Goal: Information Seeking & Learning: Check status

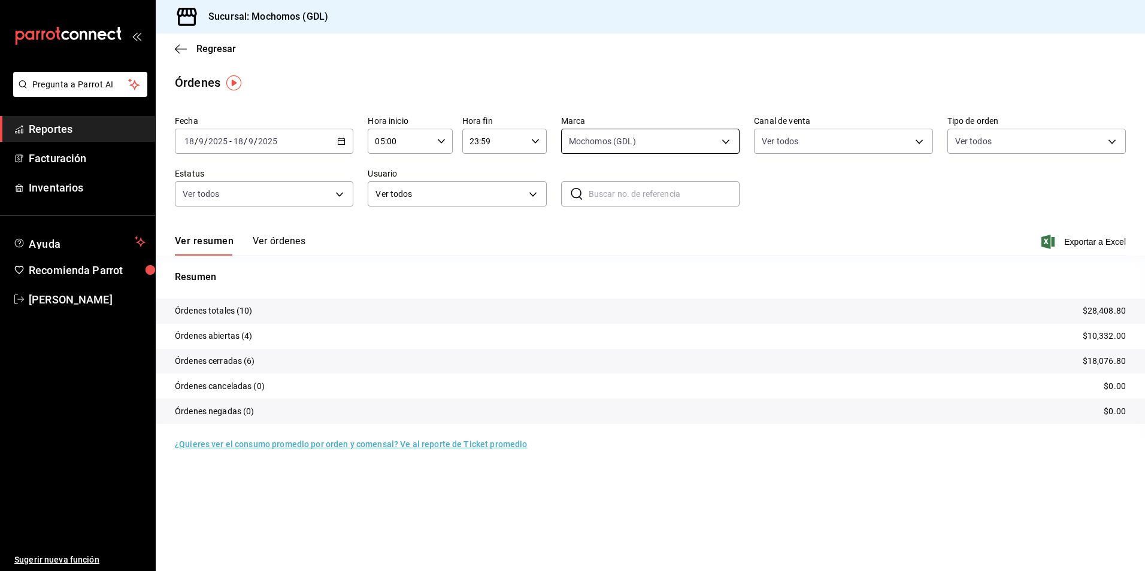
click at [610, 141] on body "Pregunta a Parrot AI Reportes Facturación Inventarios Ayuda Recomienda Parrot A…" at bounding box center [572, 285] width 1145 height 571
click at [620, 227] on span "Mochomos (GDL)" at bounding box center [664, 228] width 140 height 13
checkbox input "false"
click at [620, 227] on span "Mochomos (GDL)" at bounding box center [664, 228] width 140 height 13
type input "36c25d4a-7cb0-456c-a434-e981d54830bc"
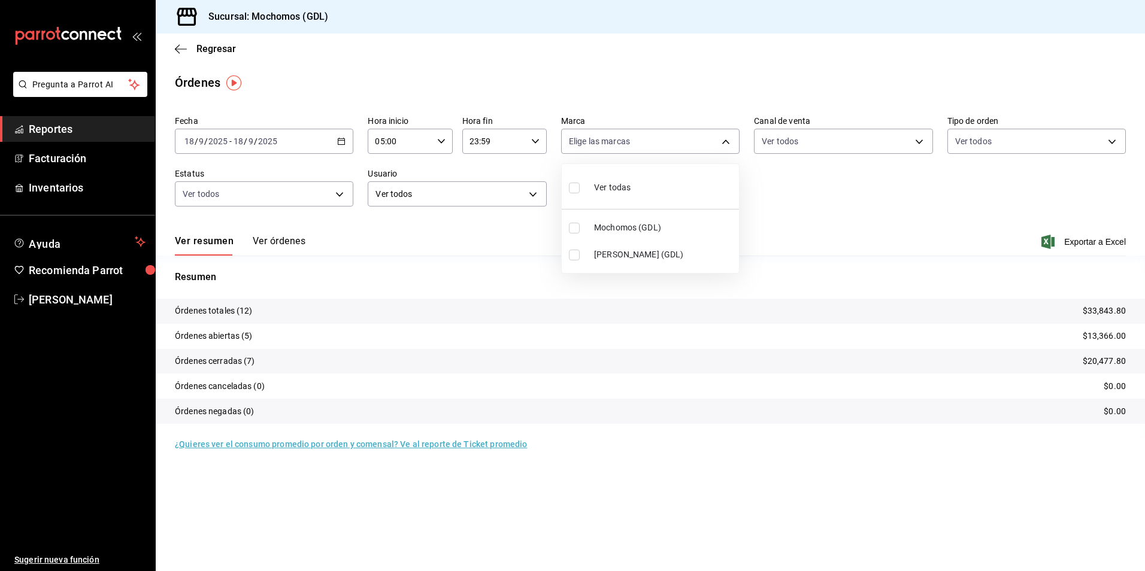
checkbox input "true"
click at [219, 47] on div at bounding box center [572, 285] width 1145 height 571
click at [211, 48] on span "Regresar" at bounding box center [216, 48] width 40 height 11
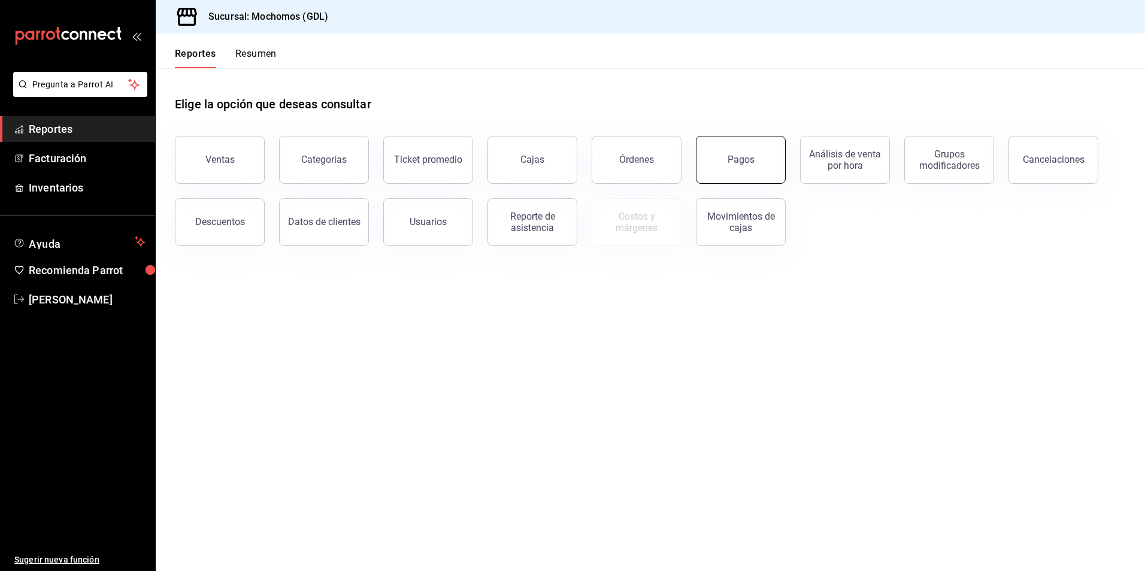
click at [748, 160] on div "Pagos" at bounding box center [740, 159] width 27 height 11
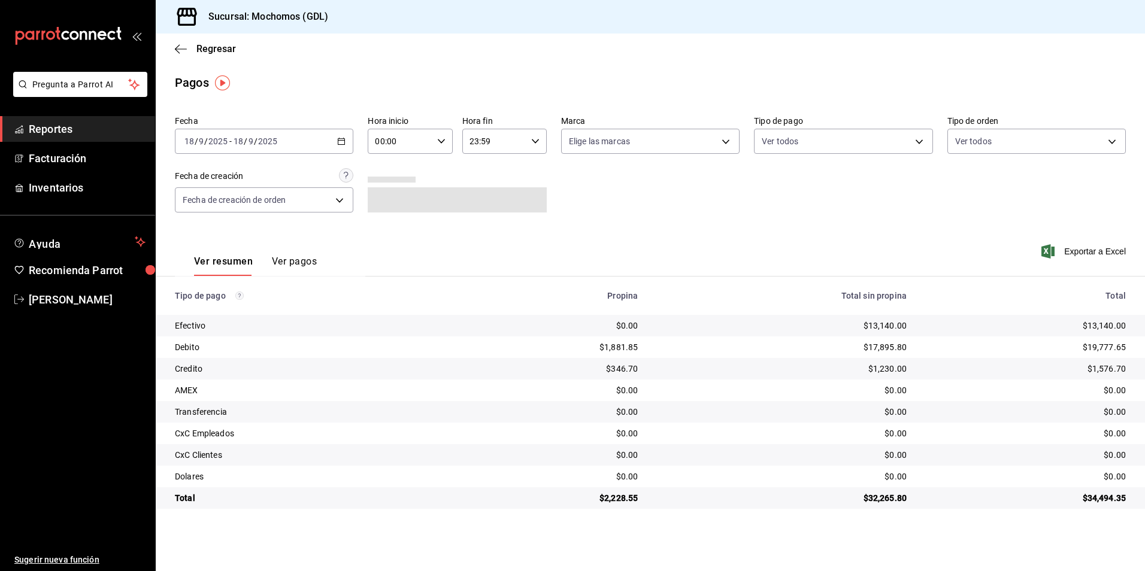
click at [440, 143] on icon "button" at bounding box center [441, 141] width 8 height 8
click at [387, 171] on span "04" at bounding box center [388, 167] width 23 height 10
type input "04:00"
click at [648, 138] on div at bounding box center [572, 285] width 1145 height 571
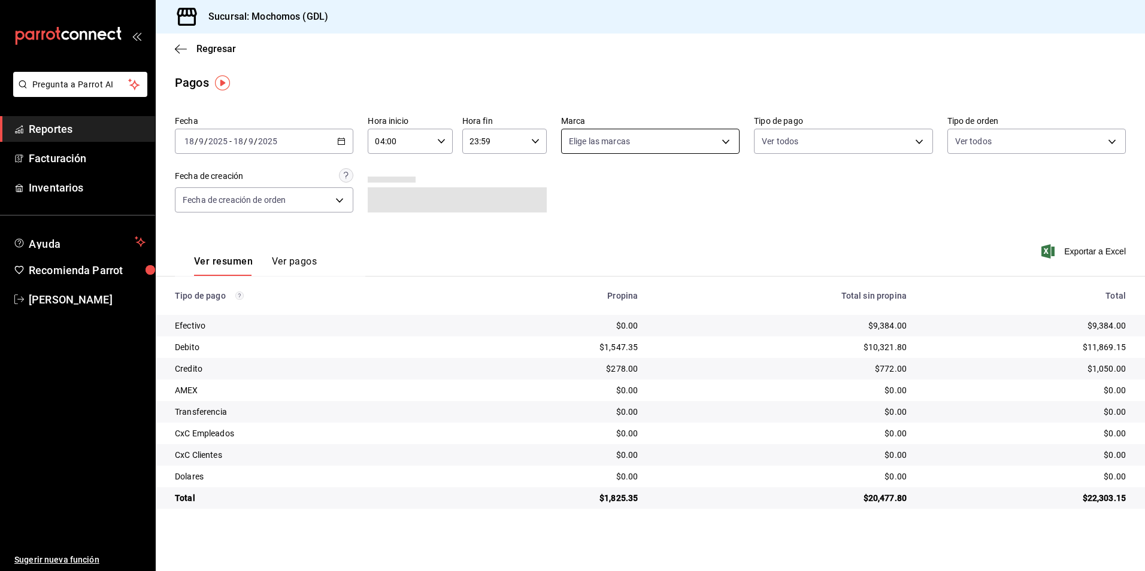
click at [583, 138] on body "Pregunta a Parrot AI Reportes Facturación Inventarios Ayuda Recomienda Parrot A…" at bounding box center [572, 285] width 1145 height 571
click at [619, 232] on span "Mochomos (GDL)" at bounding box center [664, 228] width 140 height 13
type input "36c25d4a-7cb0-456c-a434-e981d54830bc"
checkbox input "true"
click at [795, 145] on div at bounding box center [572, 285] width 1145 height 571
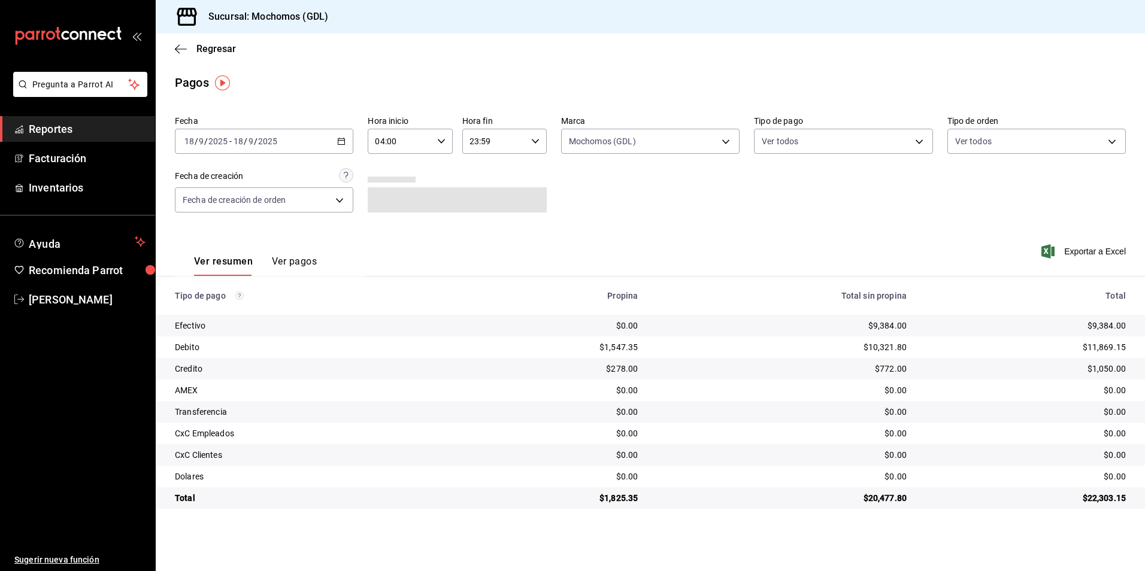
click at [777, 148] on body "Pregunta a Parrot AI Reportes Facturación Inventarios Ayuda Recomienda Parrot A…" at bounding box center [572, 285] width 1145 height 571
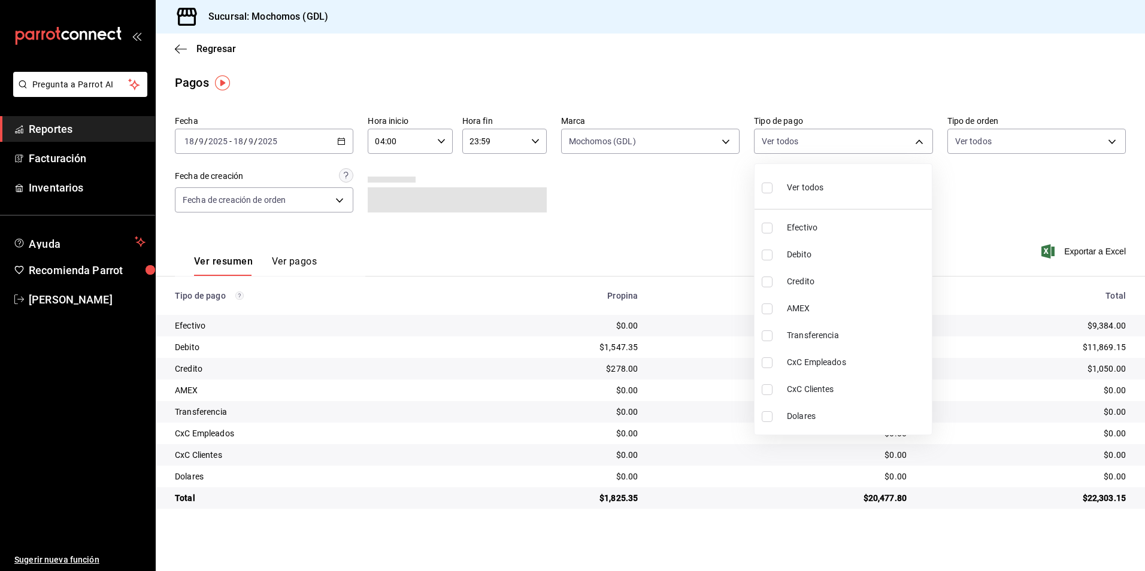
click at [809, 178] on div "Ver todos" at bounding box center [793, 187] width 62 height 26
type input "43f15ab9-6aaf-467e-828e-46d2c45c5663,c4bdfb15-5497-4aae-ad2b-38852a02f4e8,2255b…"
checkbox input "true"
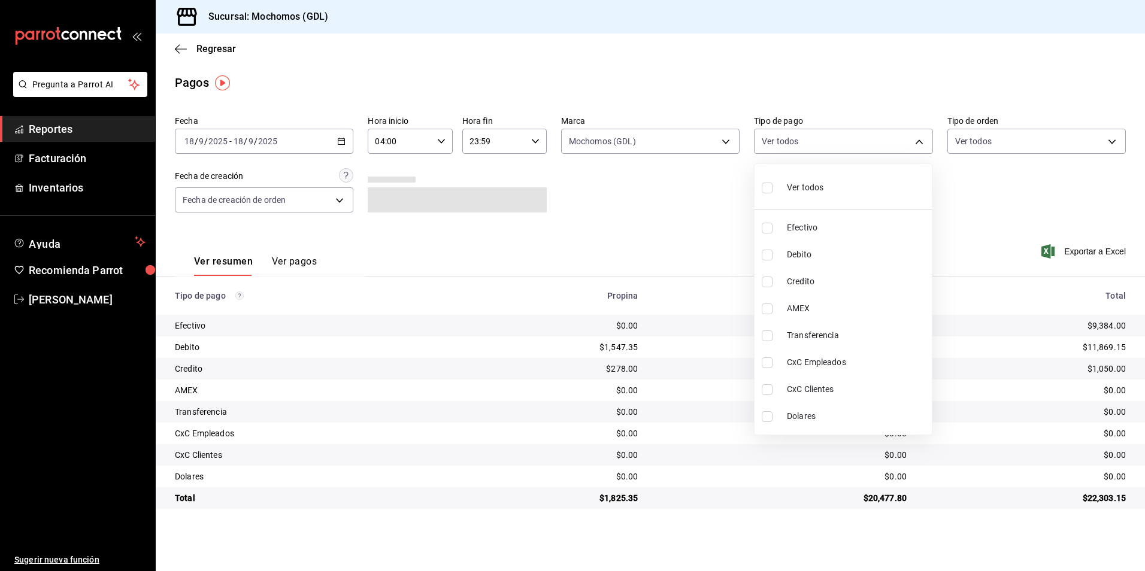
checkbox input "true"
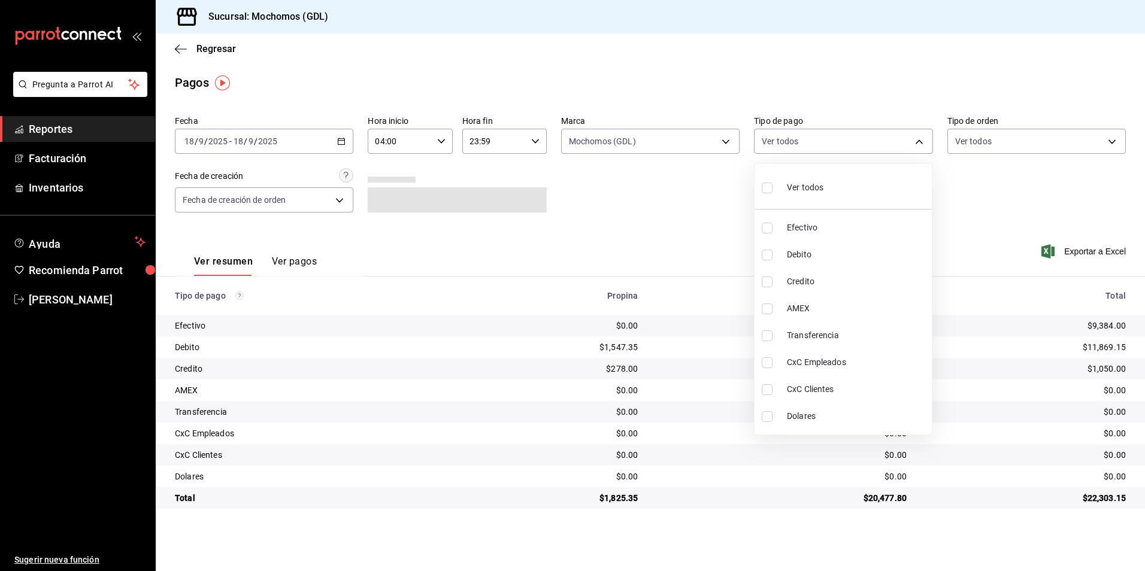
checkbox input "true"
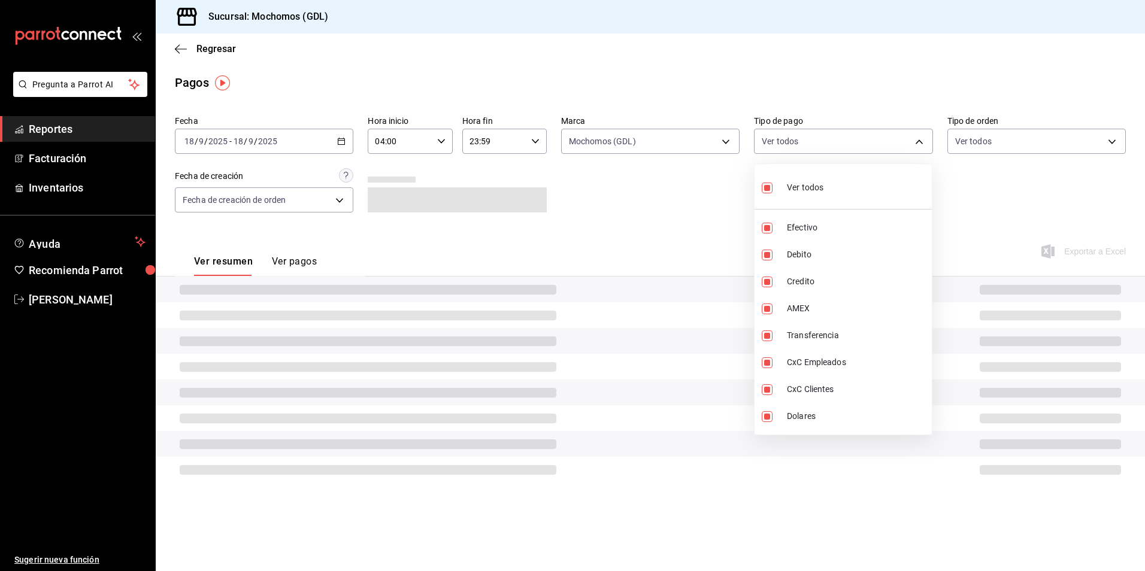
click at [977, 143] on div at bounding box center [572, 285] width 1145 height 571
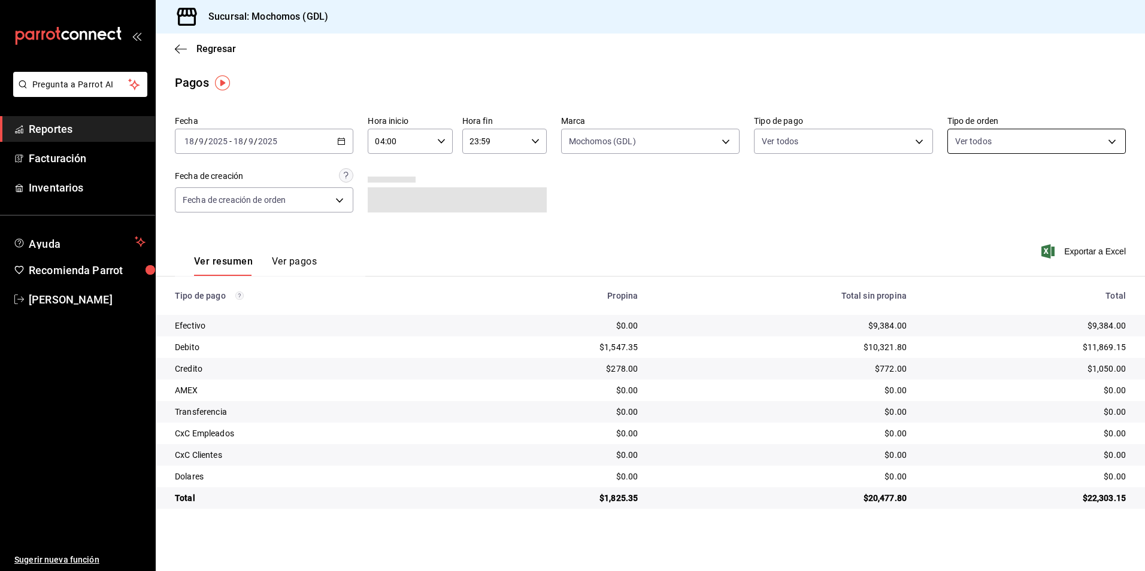
click at [965, 145] on body "Pregunta a Parrot AI Reportes Facturación Inventarios Ayuda Recomienda Parrot A…" at bounding box center [572, 285] width 1145 height 571
click at [977, 186] on div "Ver todos" at bounding box center [986, 187] width 62 height 26
type input "c3d0baef-30c0-4718-9d76-caab43e27316,13c4cc4a-99d2-42c0-ba96-c3de8c08c13d,7b791…"
checkbox input "true"
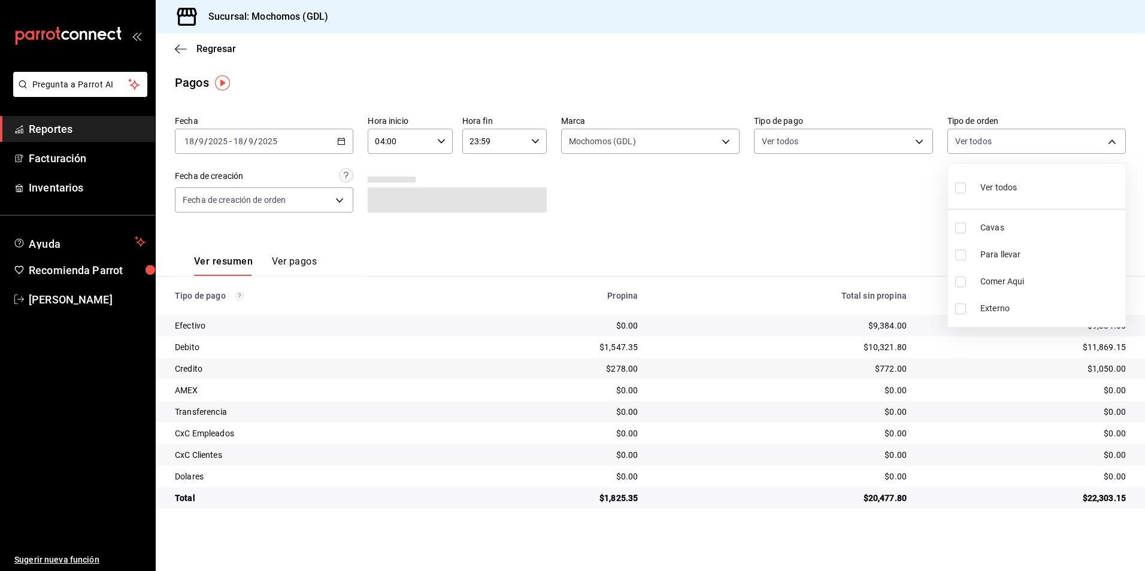
checkbox input "true"
click at [695, 188] on div at bounding box center [572, 285] width 1145 height 571
click at [644, 222] on div "Fecha 2025-09-18 18 / 9 / 2025 - 2025-09-18 18 / 9 / 2025 Hora inicio 04:00 Hor…" at bounding box center [650, 169] width 951 height 116
